Goal: Task Accomplishment & Management: Use online tool/utility

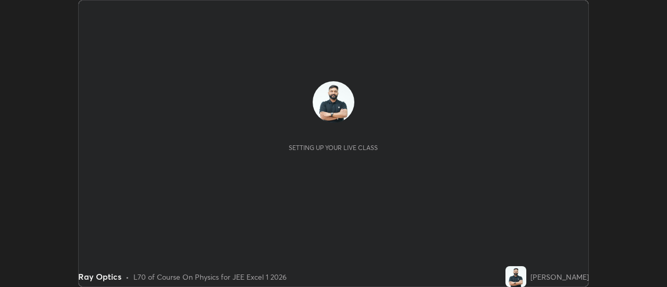
scroll to position [287, 666]
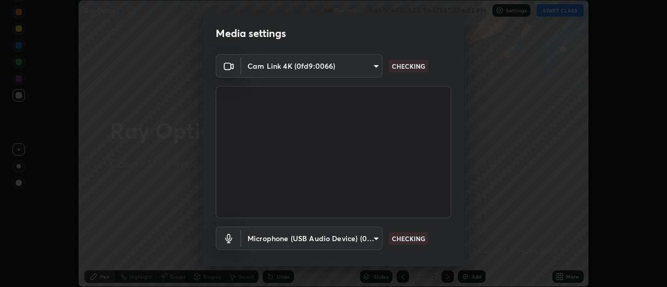
type input "c5ed04fab0462d49a1ad3b4b8777cdbb7dc1a14ad55b47a40411d41dbe2fc924"
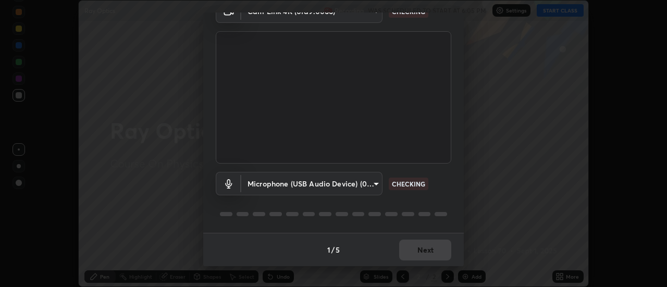
click at [366, 180] on body "Erase all Ray Optics Recording WAS SCHEDULED TO START AT 6:05 PM Settings START…" at bounding box center [333, 143] width 667 height 287
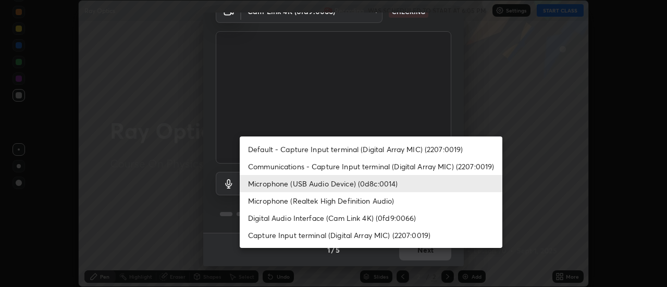
click at [354, 164] on li "Communications - Capture Input terminal (Digital Array MIC) (2207:0019)" at bounding box center [371, 166] width 262 height 17
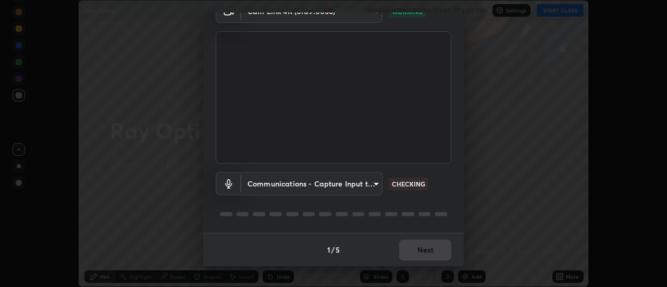
click at [345, 185] on body "Erase all Ray Optics Recording WAS SCHEDULED TO START AT 6:05 PM Settings START…" at bounding box center [333, 143] width 667 height 287
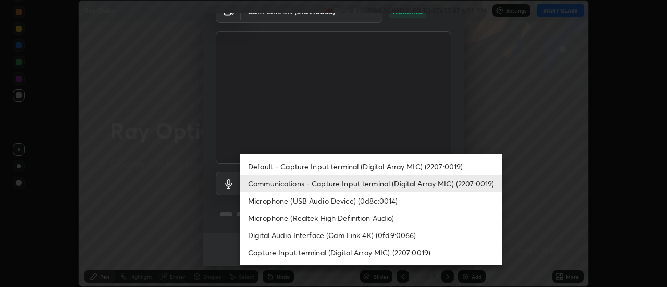
click at [347, 201] on li "Microphone (USB Audio Device) (0d8c:0014)" at bounding box center [371, 200] width 262 height 17
type input "038ebf899c8333d1740d295aa6b107b1a593a35e13d177d8d6be7167ec3b59c1"
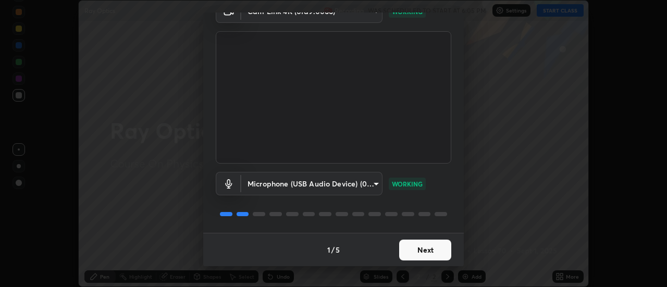
click at [434, 252] on button "Next" at bounding box center [425, 250] width 52 height 21
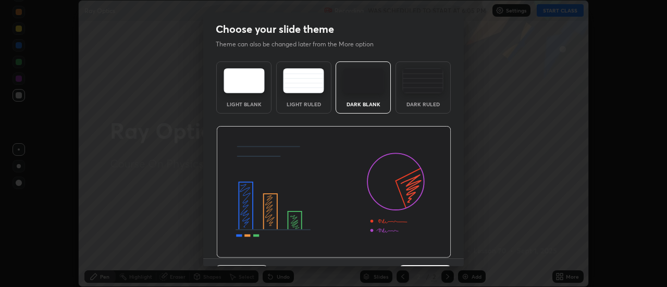
click at [437, 254] on img at bounding box center [333, 192] width 235 height 132
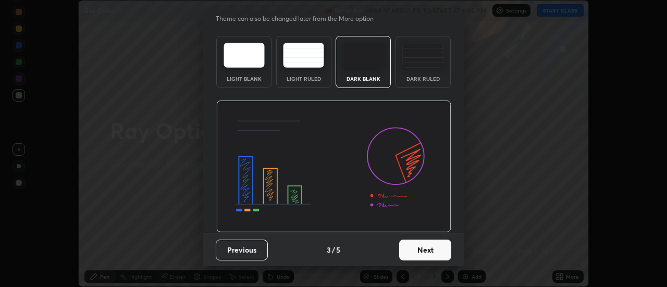
click at [428, 251] on button "Next" at bounding box center [425, 250] width 52 height 21
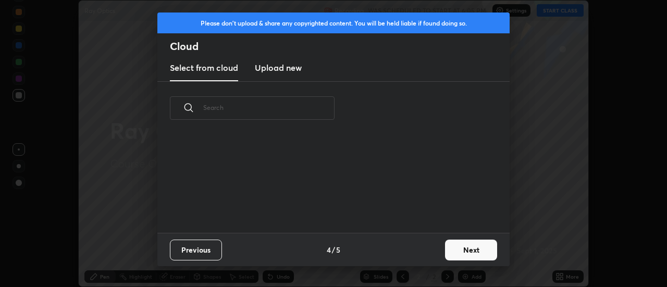
scroll to position [0, 0]
click at [460, 252] on button "Next" at bounding box center [471, 250] width 52 height 21
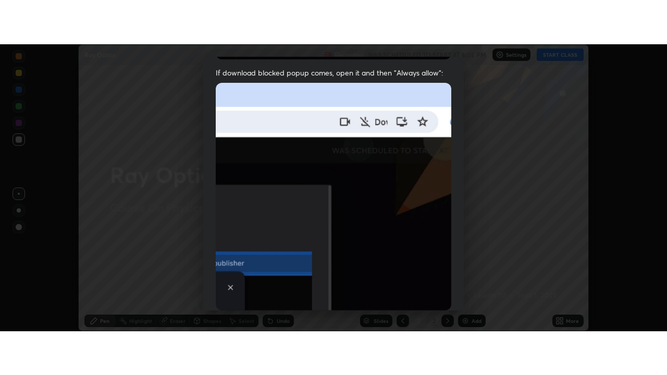
scroll to position [267, 0]
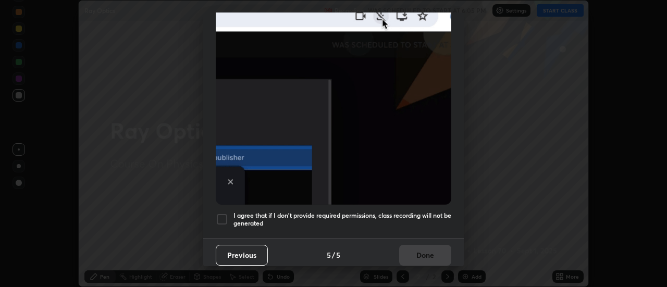
click at [414, 211] on h5 "I agree that if I don't provide required permissions, class recording will not …" at bounding box center [342, 219] width 218 height 16
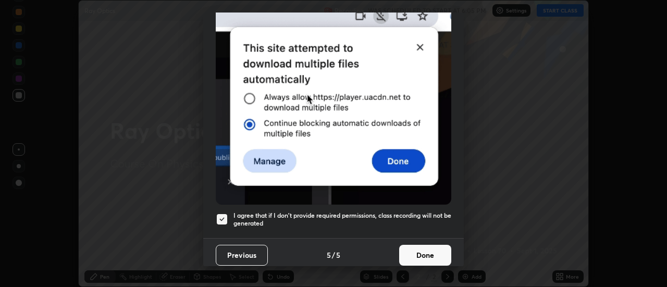
click at [425, 256] on button "Done" at bounding box center [425, 255] width 52 height 21
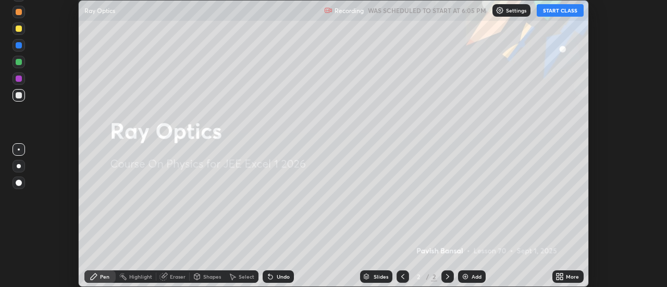
click at [563, 279] on icon at bounding box center [561, 278] width 3 height 3
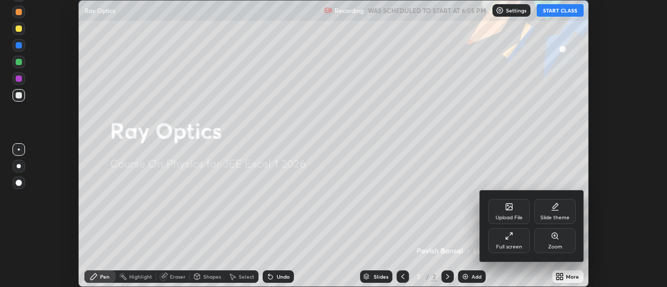
click at [511, 242] on div "Full screen" at bounding box center [509, 240] width 42 height 25
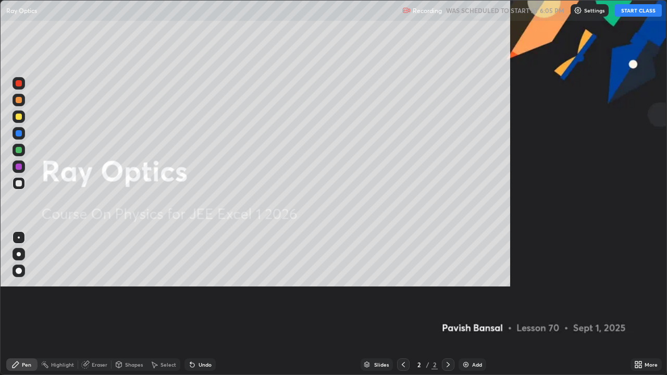
scroll to position [375, 667]
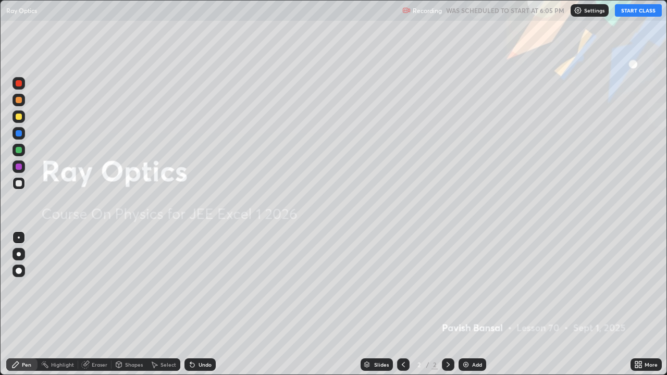
click at [629, 9] on button "START CLASS" at bounding box center [638, 10] width 47 height 12
click at [468, 286] on img at bounding box center [465, 364] width 8 height 8
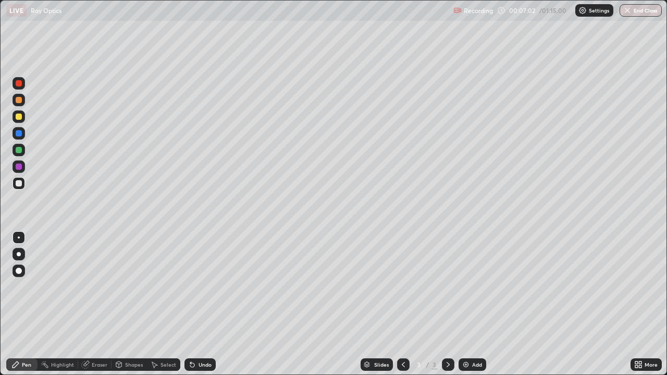
click at [204, 286] on div "Undo" at bounding box center [204, 364] width 13 height 5
click at [202, 286] on div "Undo" at bounding box center [204, 364] width 13 height 5
click at [209, 286] on div "Undo" at bounding box center [204, 364] width 13 height 5
click at [210, 286] on div "Undo" at bounding box center [199, 364] width 31 height 12
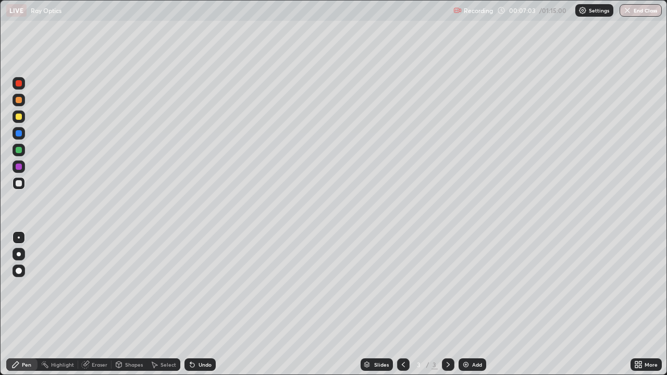
click at [212, 286] on div "Undo" at bounding box center [199, 364] width 31 height 12
click at [216, 286] on div "Slides 3 / 3 Add" at bounding box center [423, 364] width 415 height 21
click at [217, 286] on div "Slides 3 / 3 Add" at bounding box center [423, 364] width 415 height 21
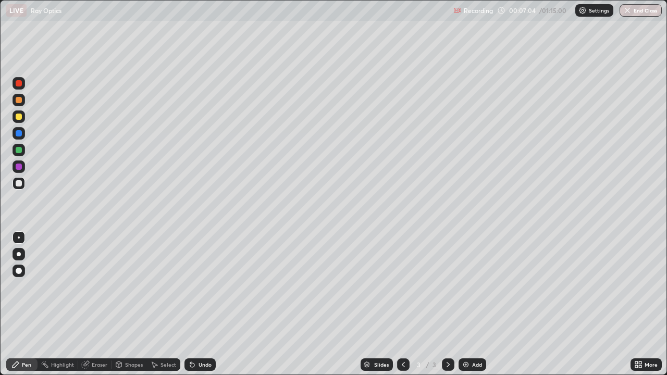
click at [208, 286] on div "Undo" at bounding box center [199, 364] width 31 height 12
click at [208, 286] on div "Undo" at bounding box center [204, 364] width 13 height 5
click at [210, 286] on div "Undo" at bounding box center [199, 364] width 31 height 12
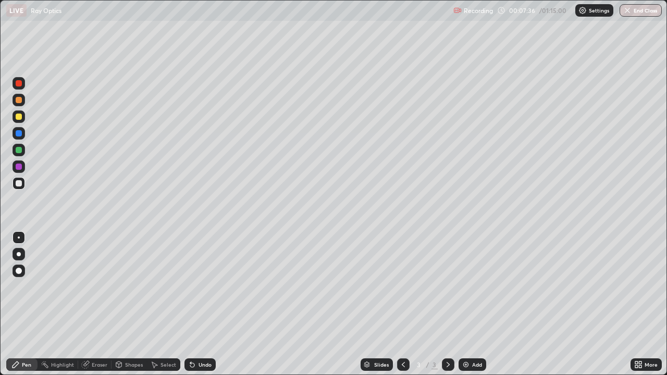
click at [19, 117] on div at bounding box center [19, 117] width 6 height 6
click at [21, 164] on div at bounding box center [19, 167] width 6 height 6
click at [100, 286] on div "Eraser" at bounding box center [100, 364] width 16 height 5
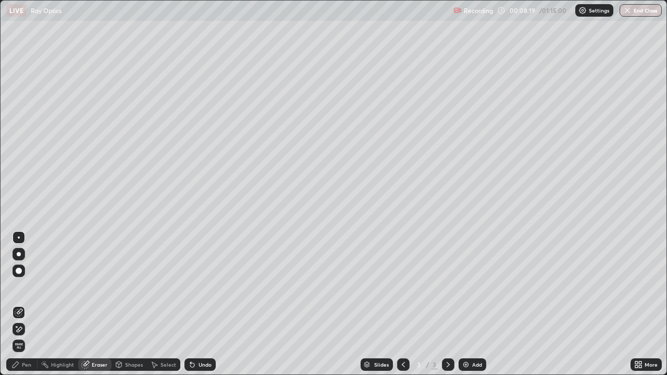
click at [29, 286] on div "Pen" at bounding box center [21, 364] width 31 height 12
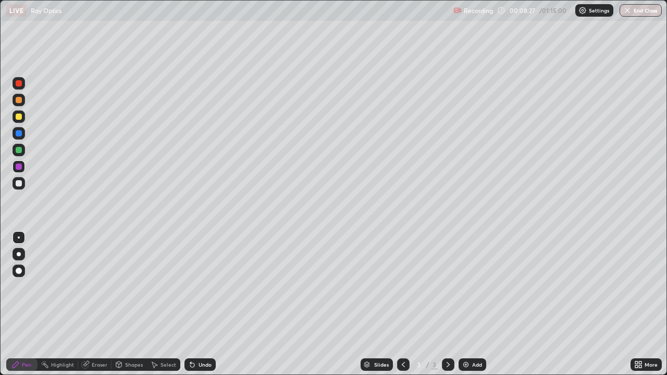
click at [193, 286] on icon at bounding box center [192, 364] width 8 height 8
click at [195, 286] on div "Undo" at bounding box center [199, 364] width 31 height 12
click at [198, 286] on div "Undo" at bounding box center [199, 364] width 31 height 12
click at [193, 286] on div "Undo" at bounding box center [199, 364] width 31 height 12
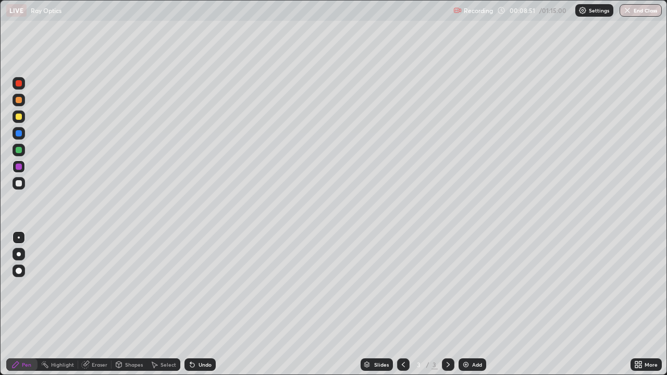
click at [196, 286] on div "Undo" at bounding box center [199, 364] width 31 height 12
click at [643, 10] on button "End Class" at bounding box center [640, 10] width 42 height 12
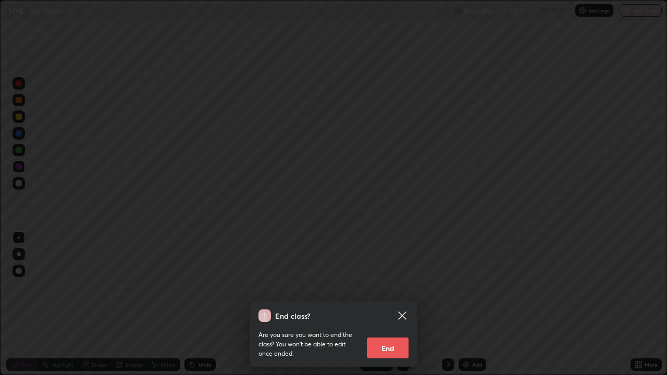
click at [391, 286] on button "End" at bounding box center [388, 347] width 42 height 21
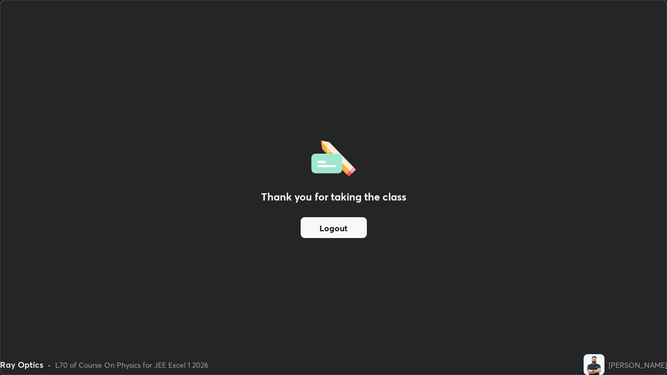
click at [327, 222] on button "Logout" at bounding box center [333, 227] width 66 height 21
click at [325, 227] on button "Logout" at bounding box center [333, 227] width 66 height 21
